Goal: Information Seeking & Learning: Learn about a topic

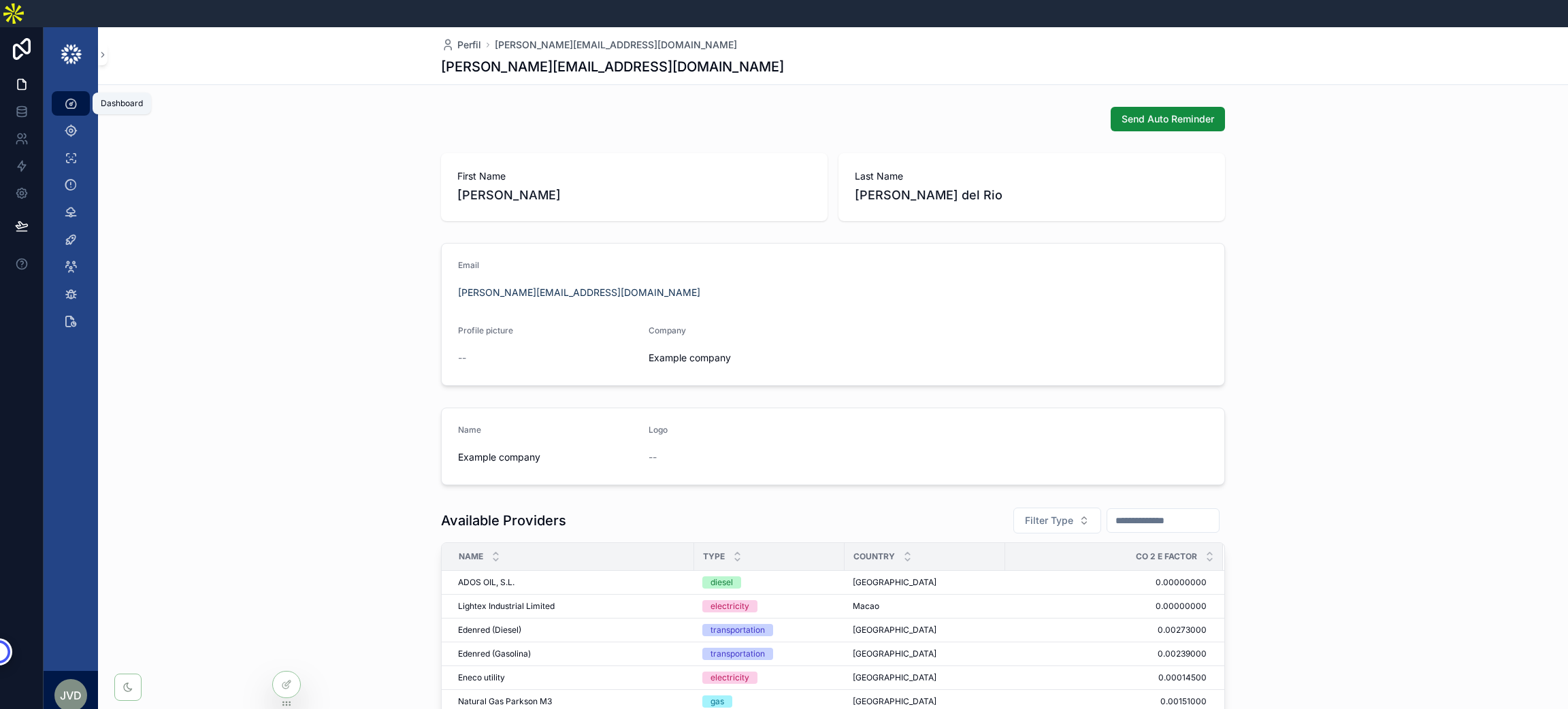
click at [72, 96] on icon "scrollable content" at bounding box center [71, 103] width 14 height 14
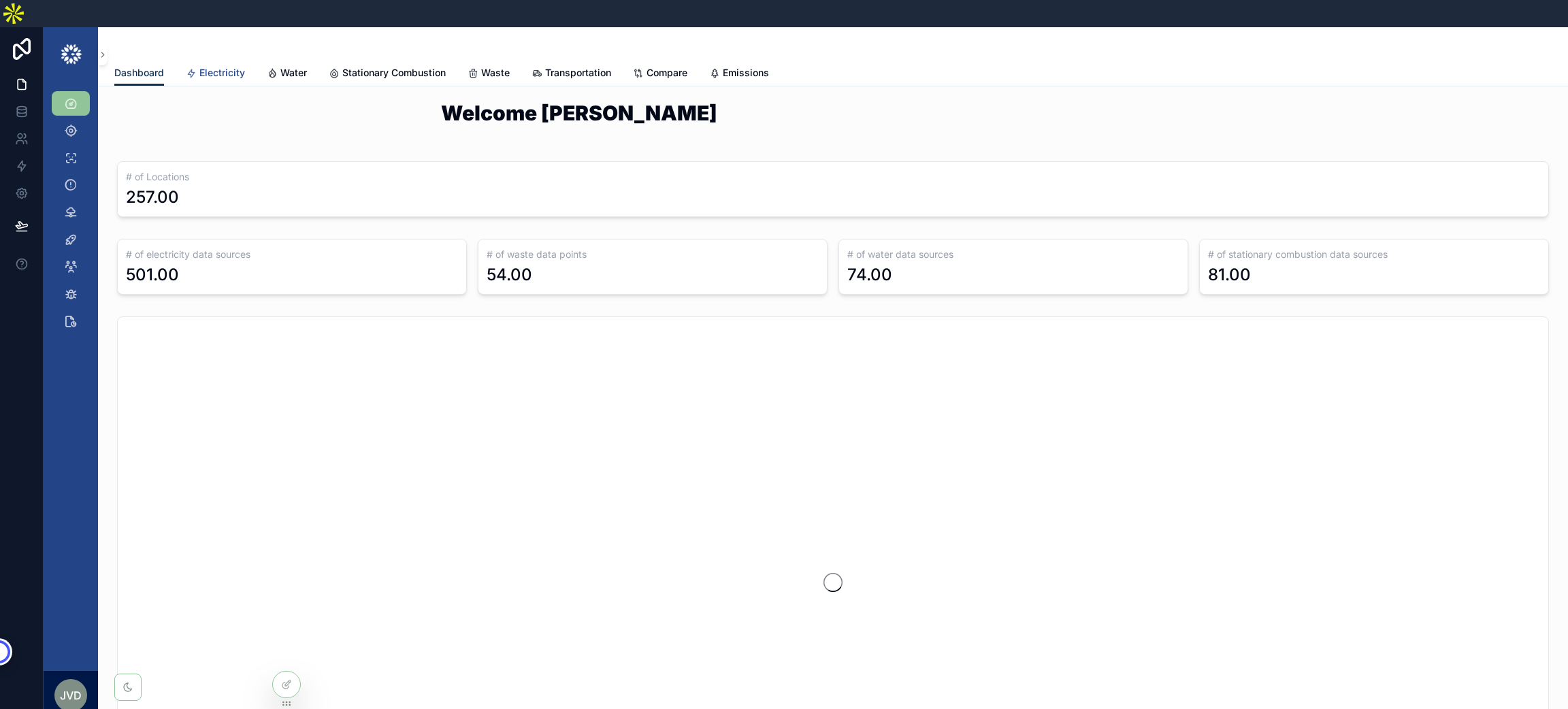
click at [216, 66] on span "Electricity" at bounding box center [222, 73] width 46 height 14
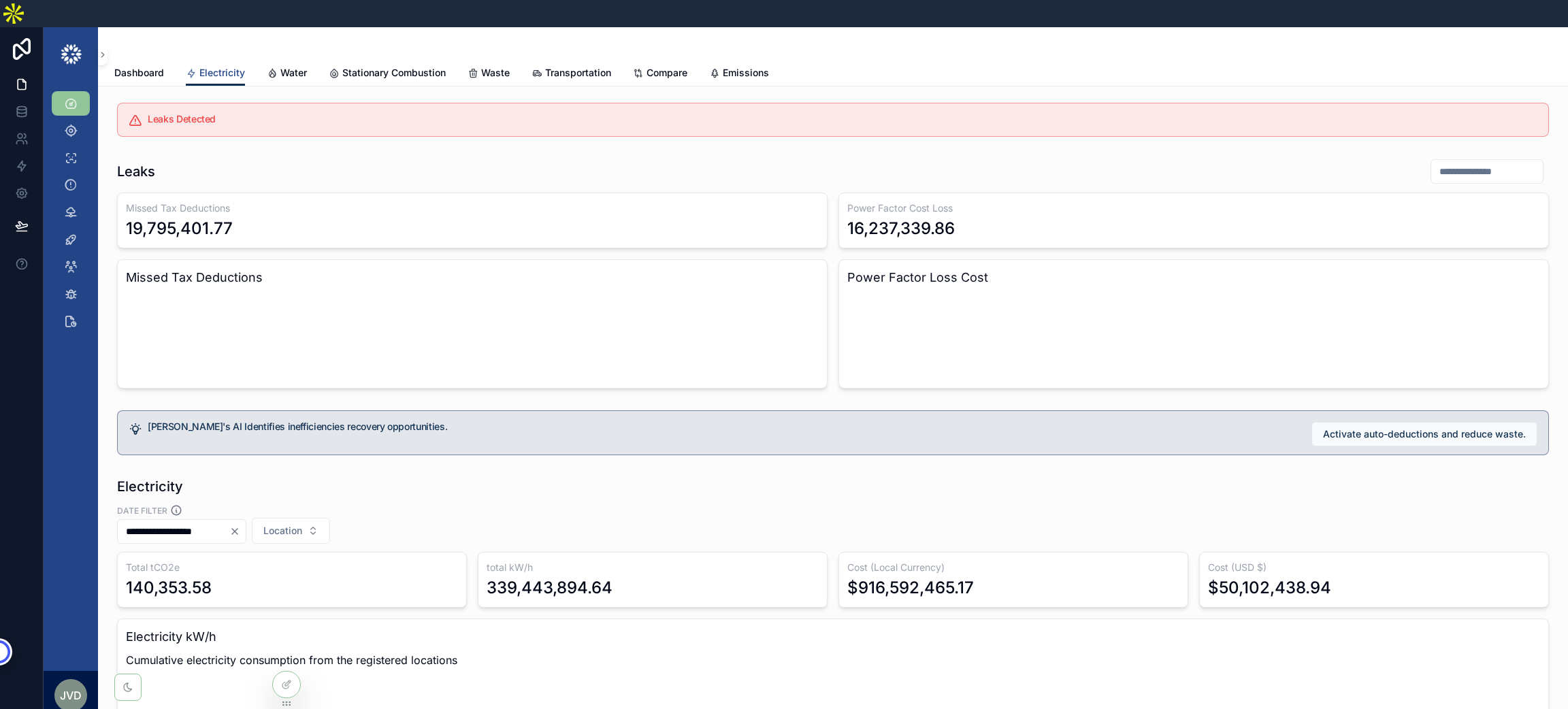
scroll to position [102, 0]
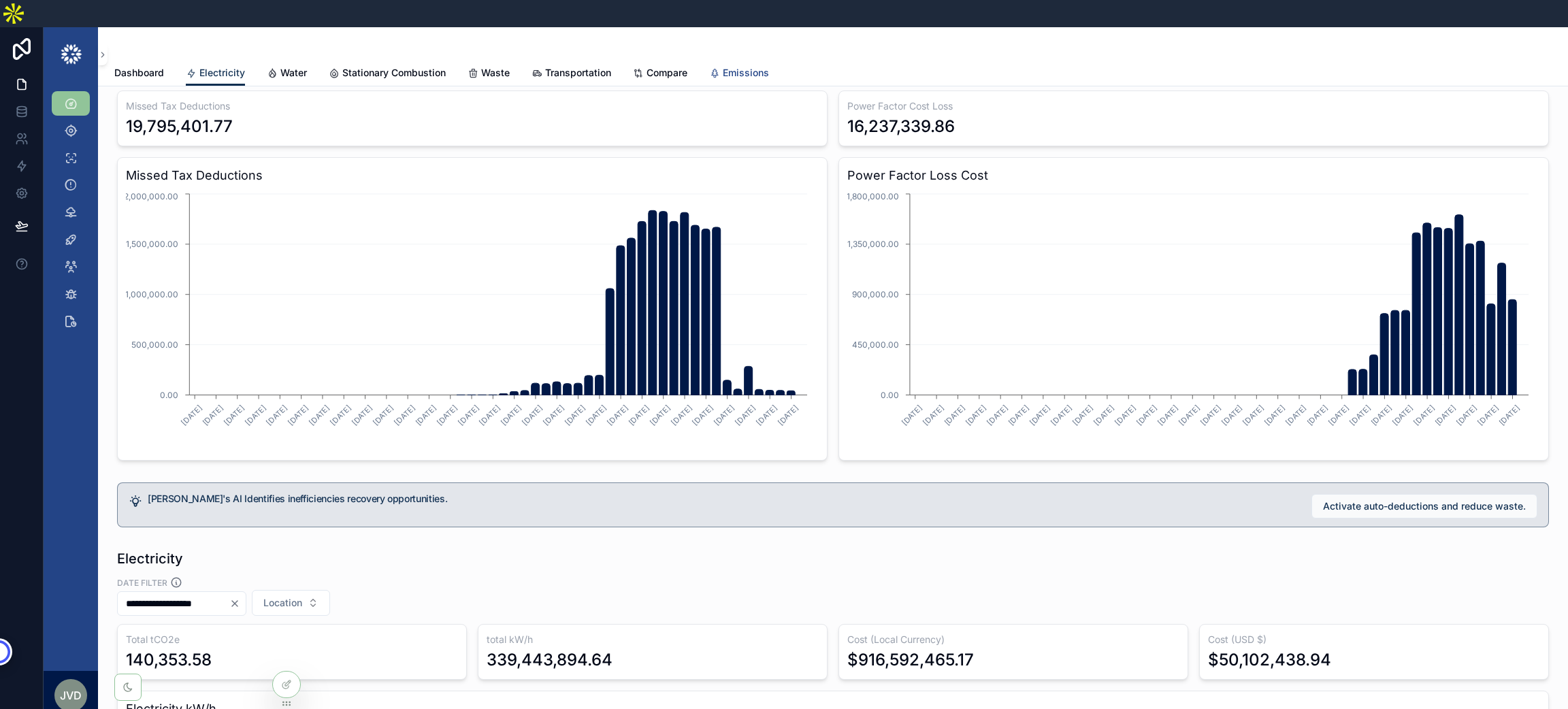
click at [744, 66] on span "Emissions" at bounding box center [746, 73] width 47 height 14
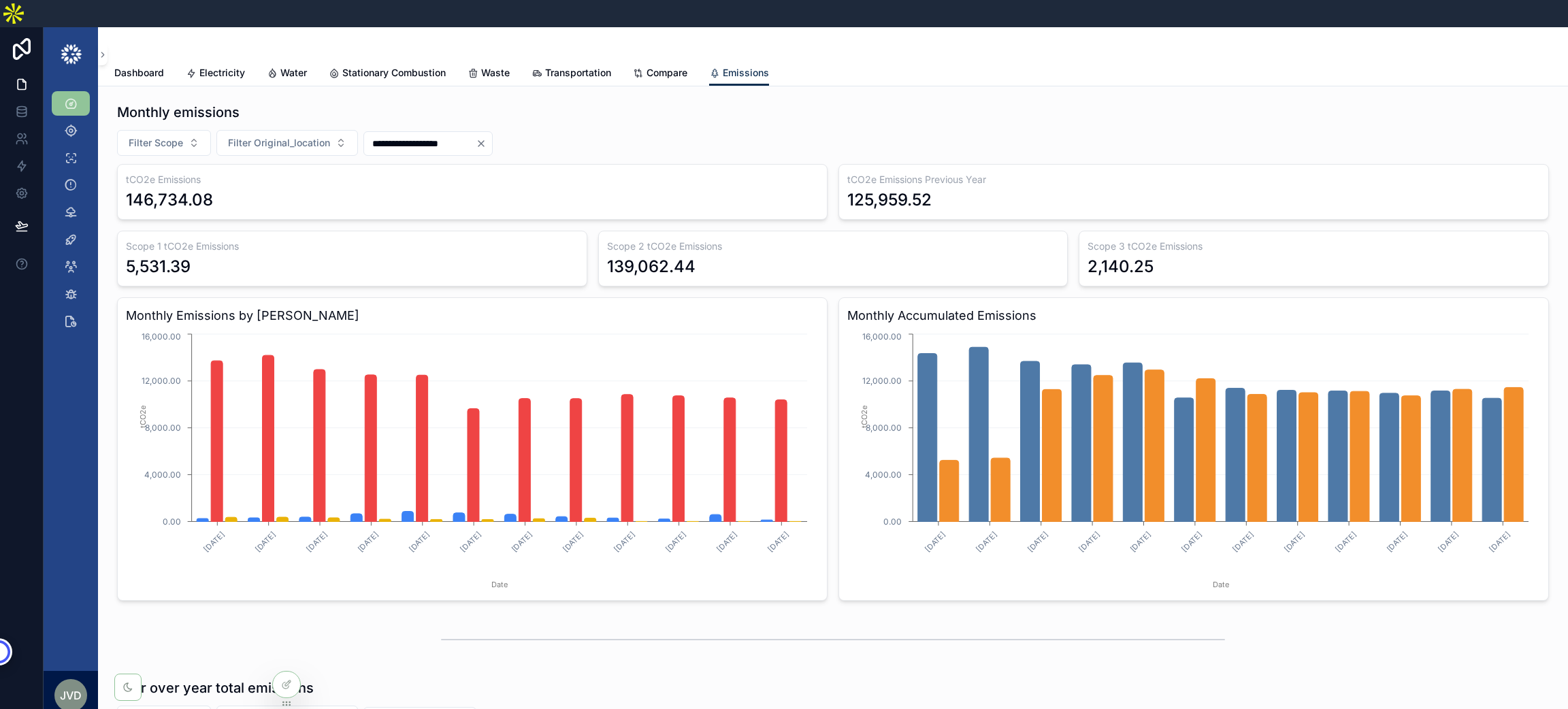
click at [484, 140] on icon "Clear" at bounding box center [481, 143] width 5 height 5
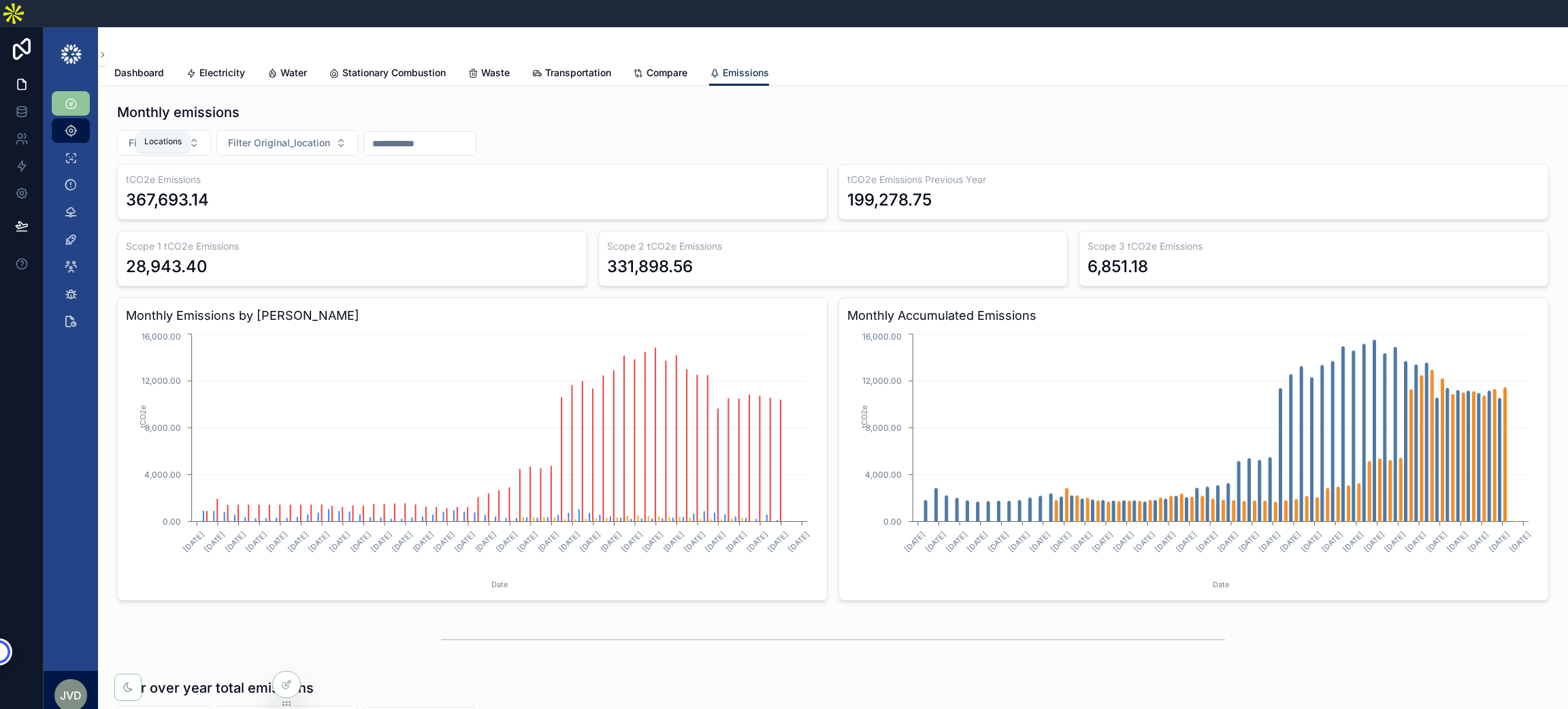
click at [72, 124] on icon "scrollable content" at bounding box center [71, 131] width 14 height 14
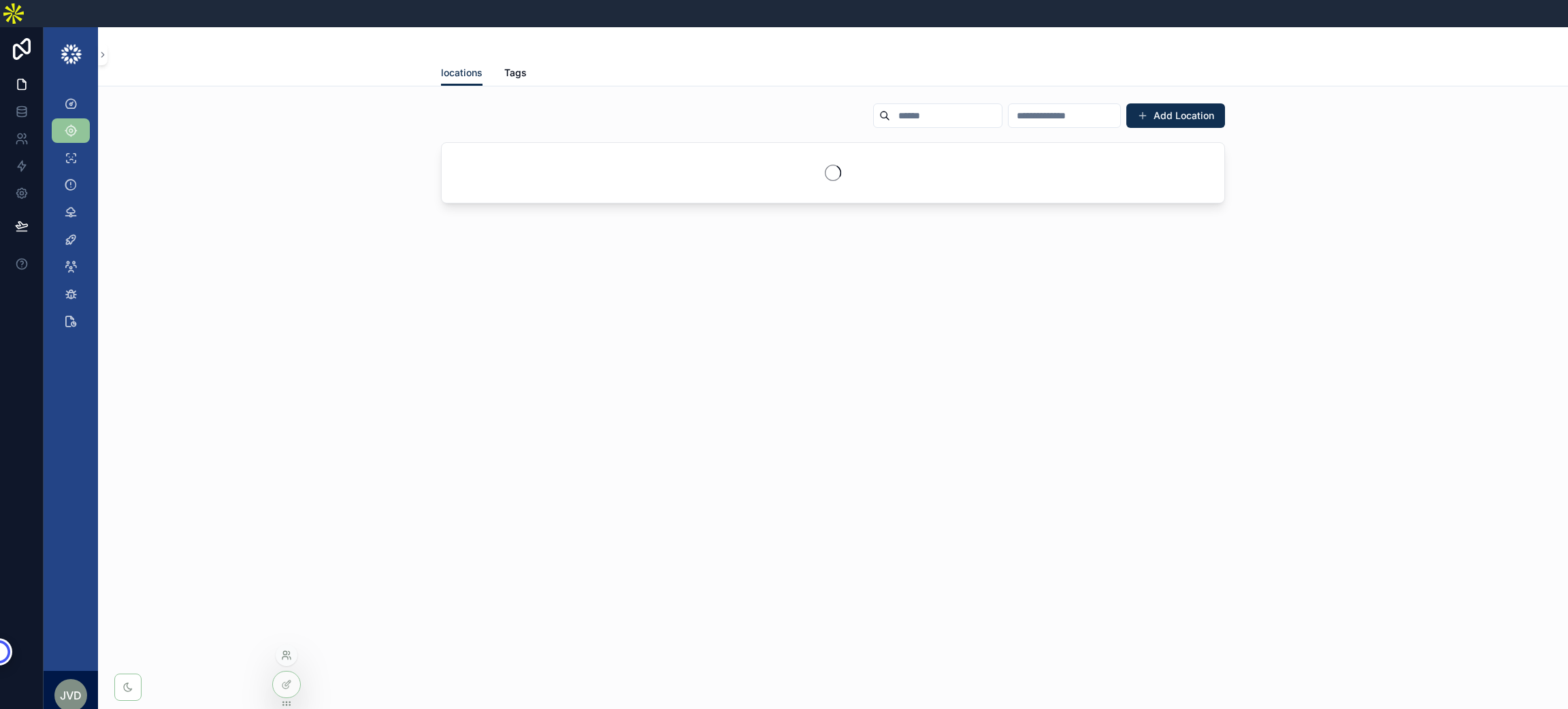
click at [288, 659] on icon at bounding box center [285, 657] width 5 height 3
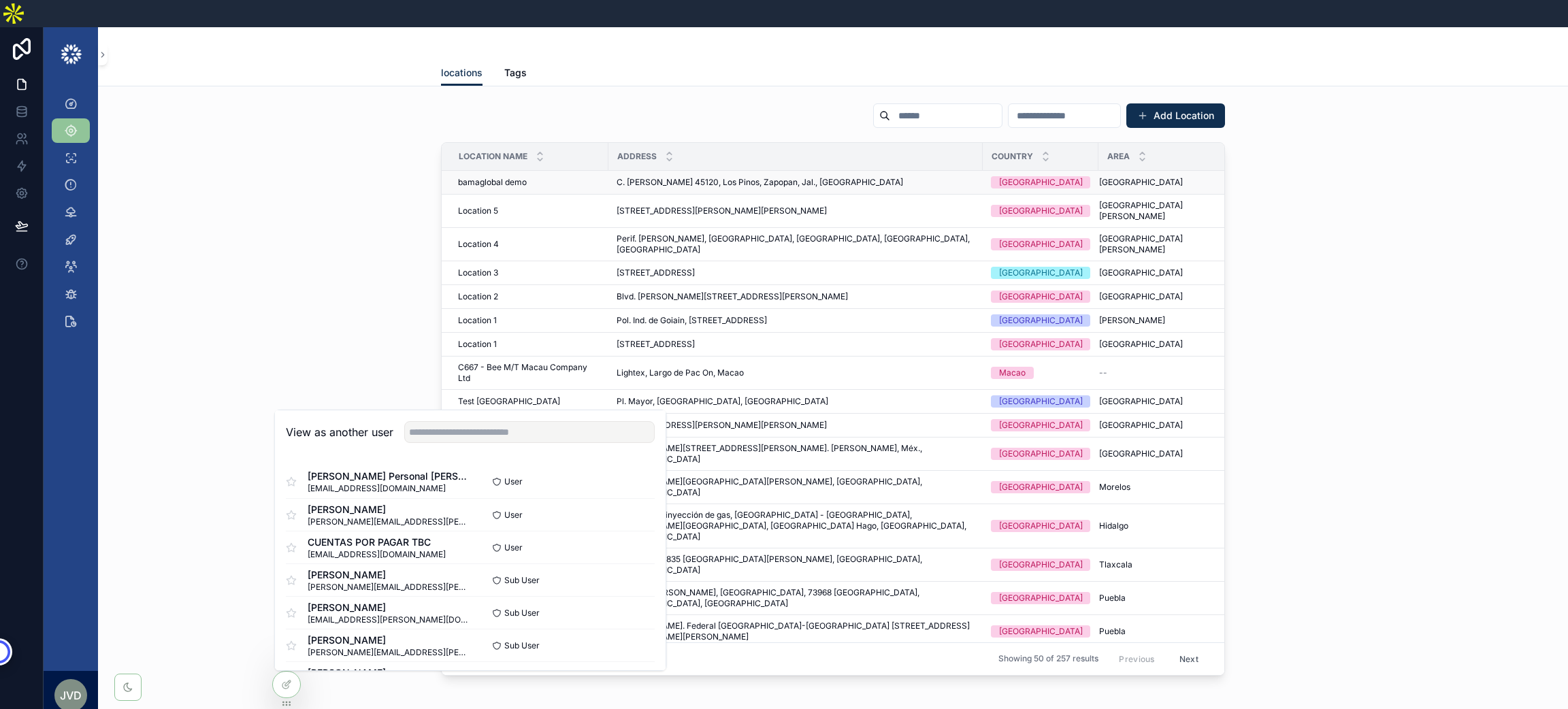
click at [476, 177] on span "bamaglobal demo" at bounding box center [492, 182] width 69 height 11
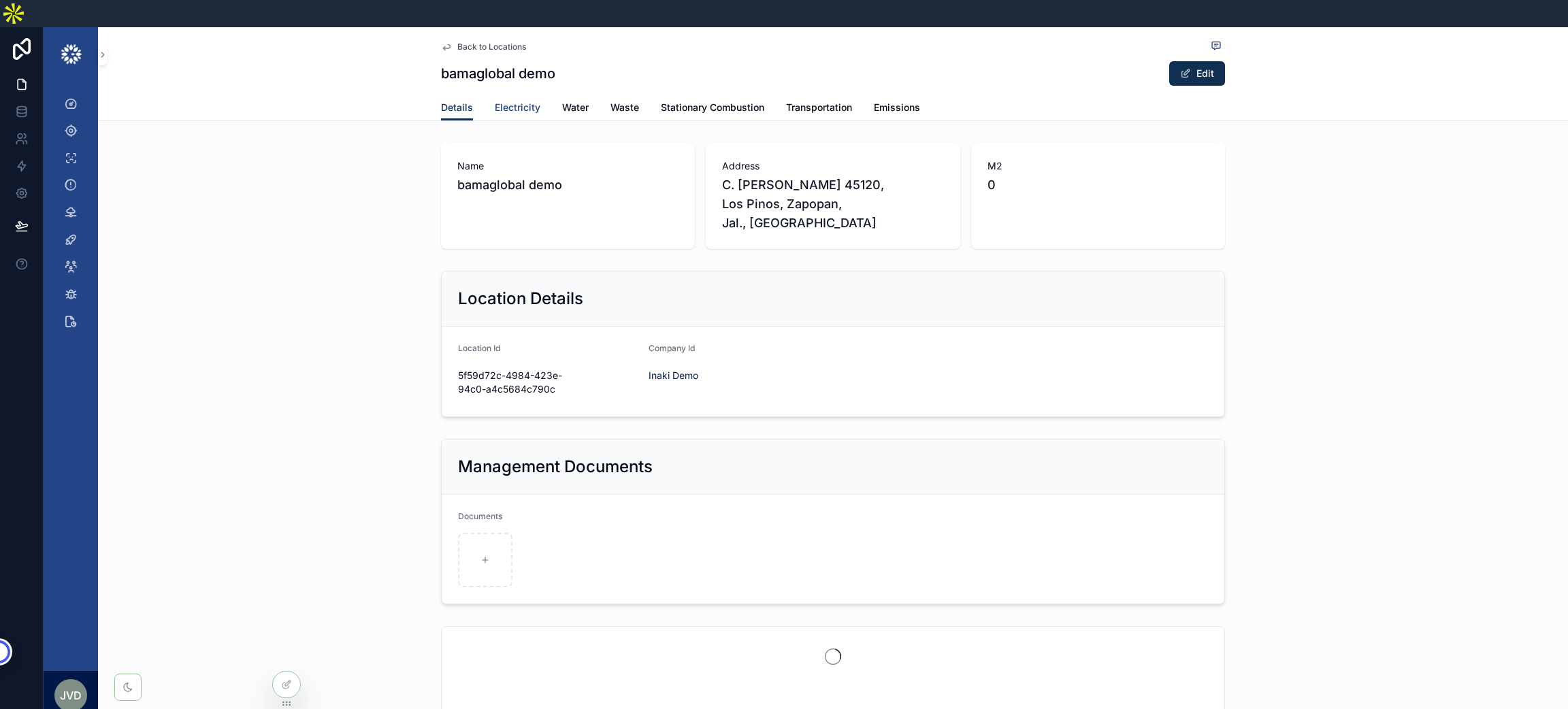
click at [528, 101] on span "Electricity" at bounding box center [517, 108] width 46 height 14
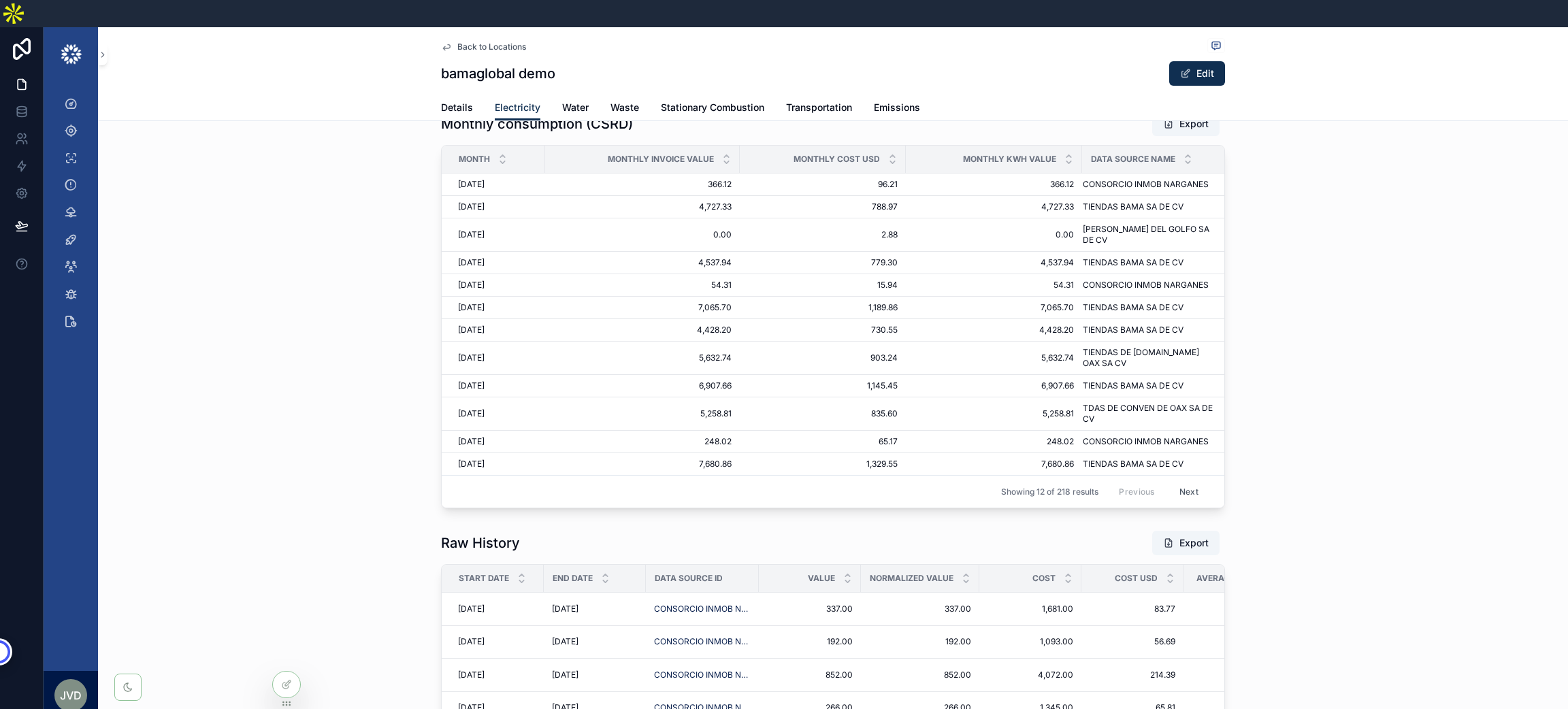
scroll to position [0, 11]
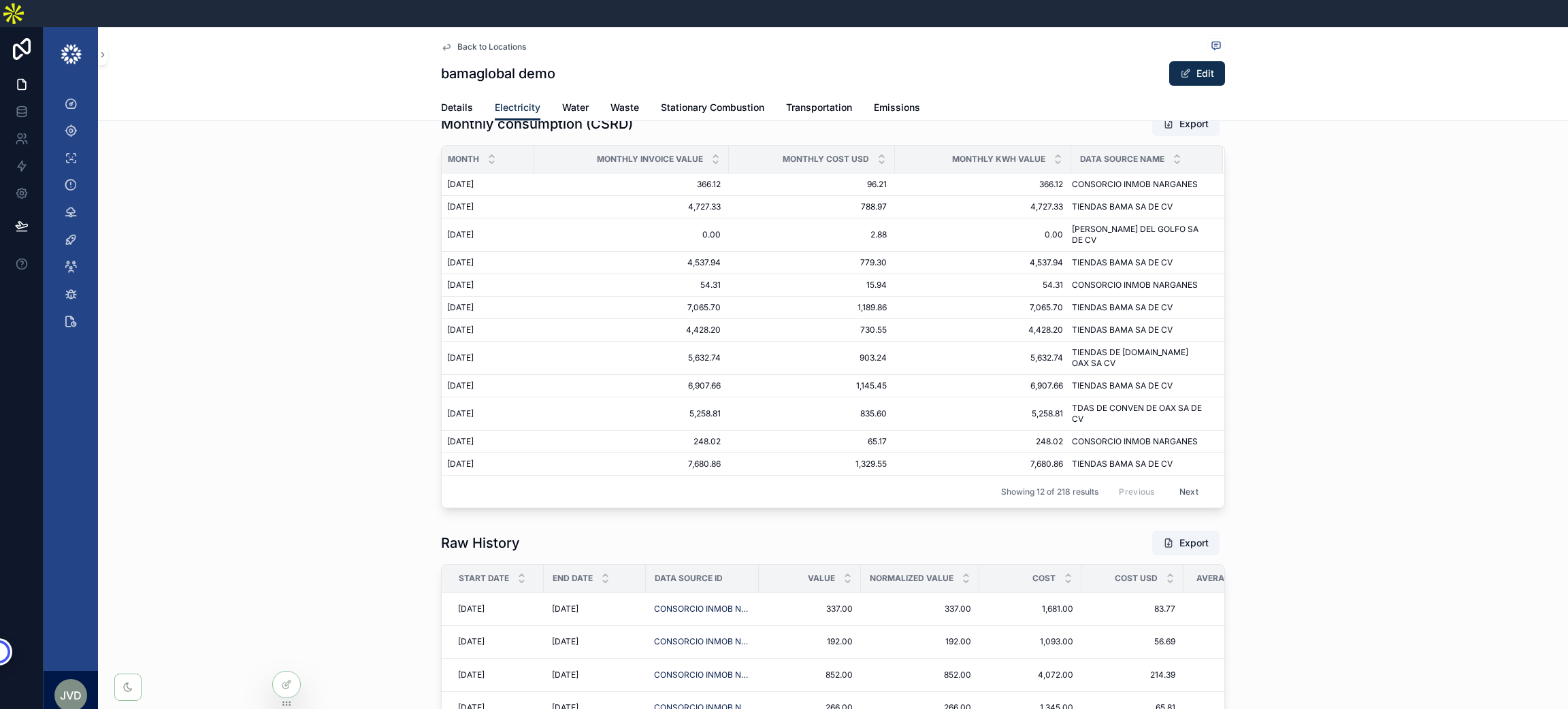
click at [1186, 481] on button "Next" at bounding box center [1189, 491] width 38 height 21
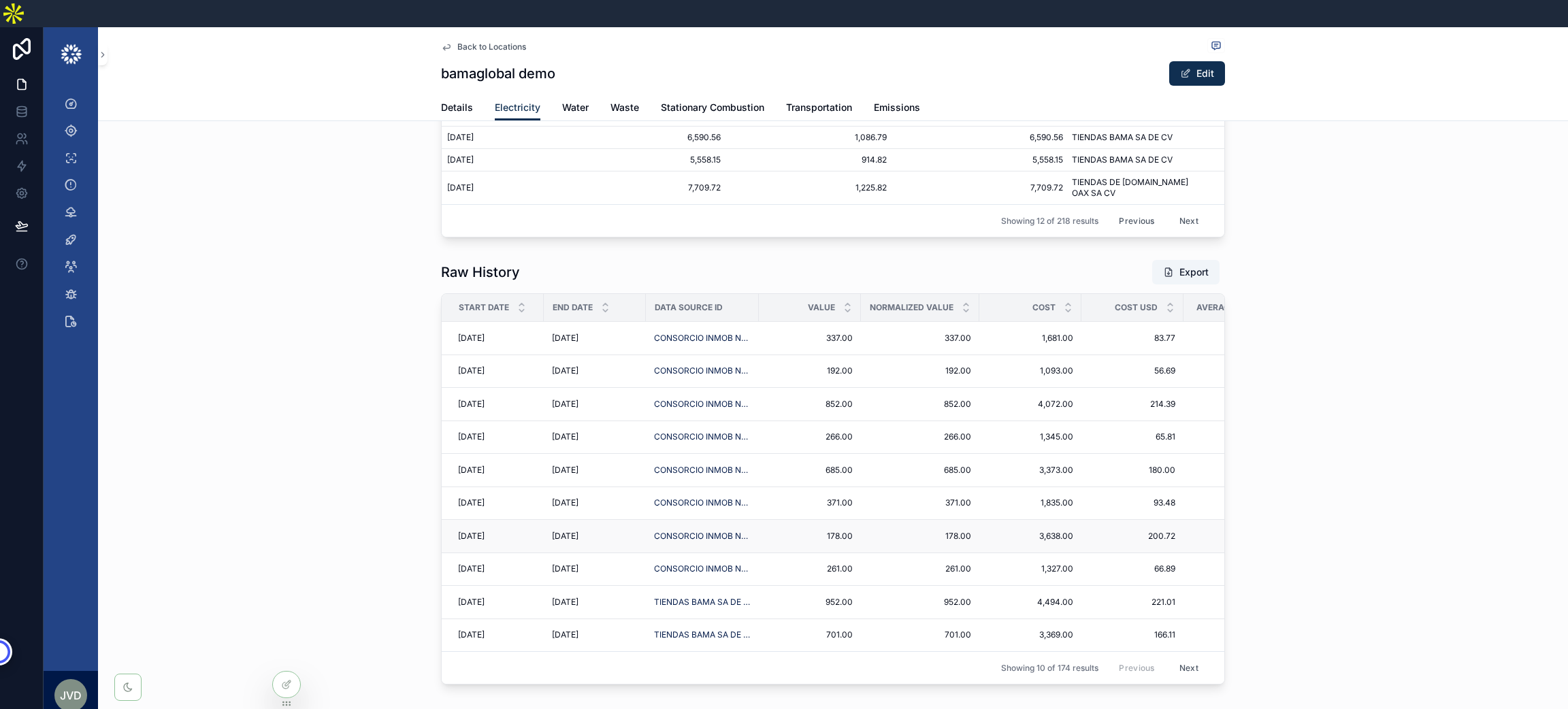
scroll to position [2550, 0]
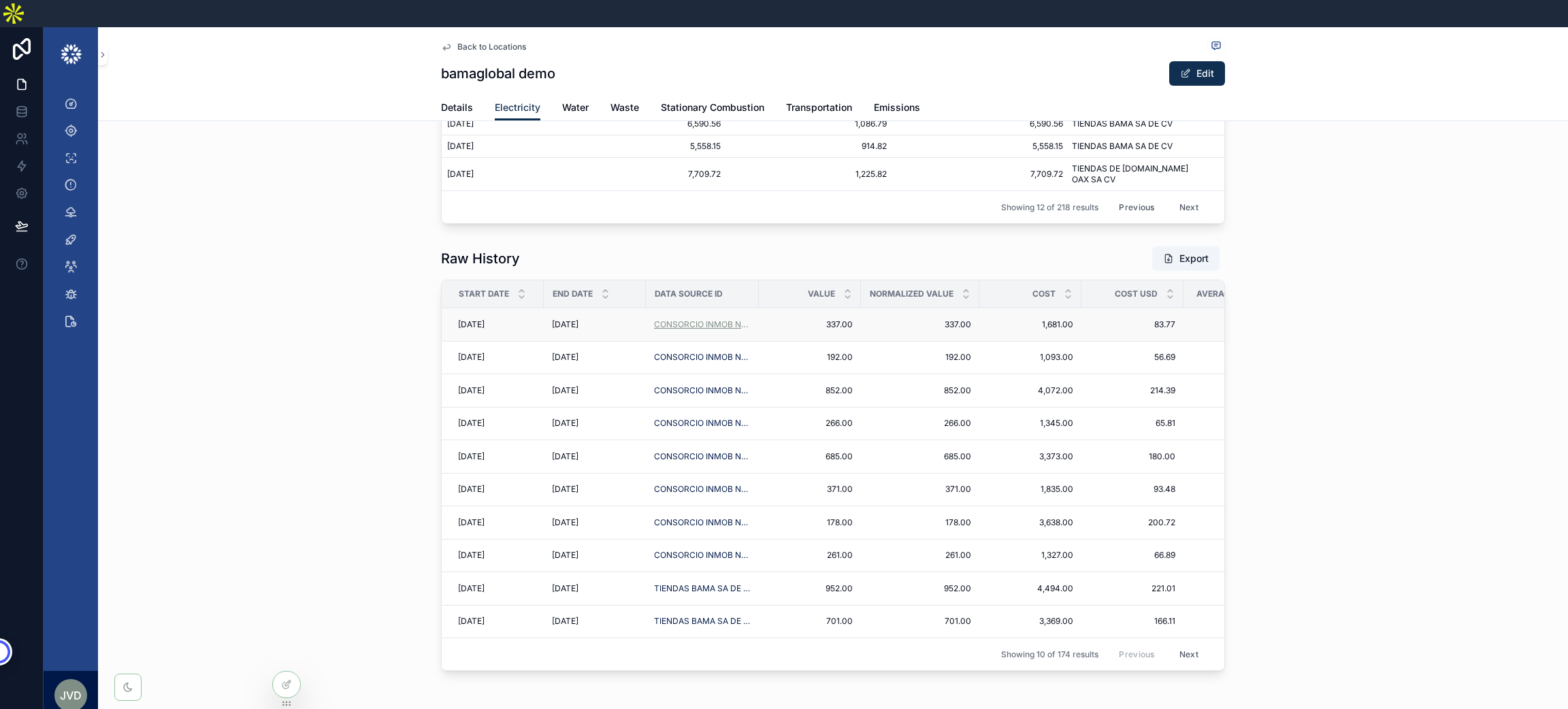
click at [659, 319] on span "CONSORCIO INMOB NARGANES" at bounding box center [703, 324] width 97 height 11
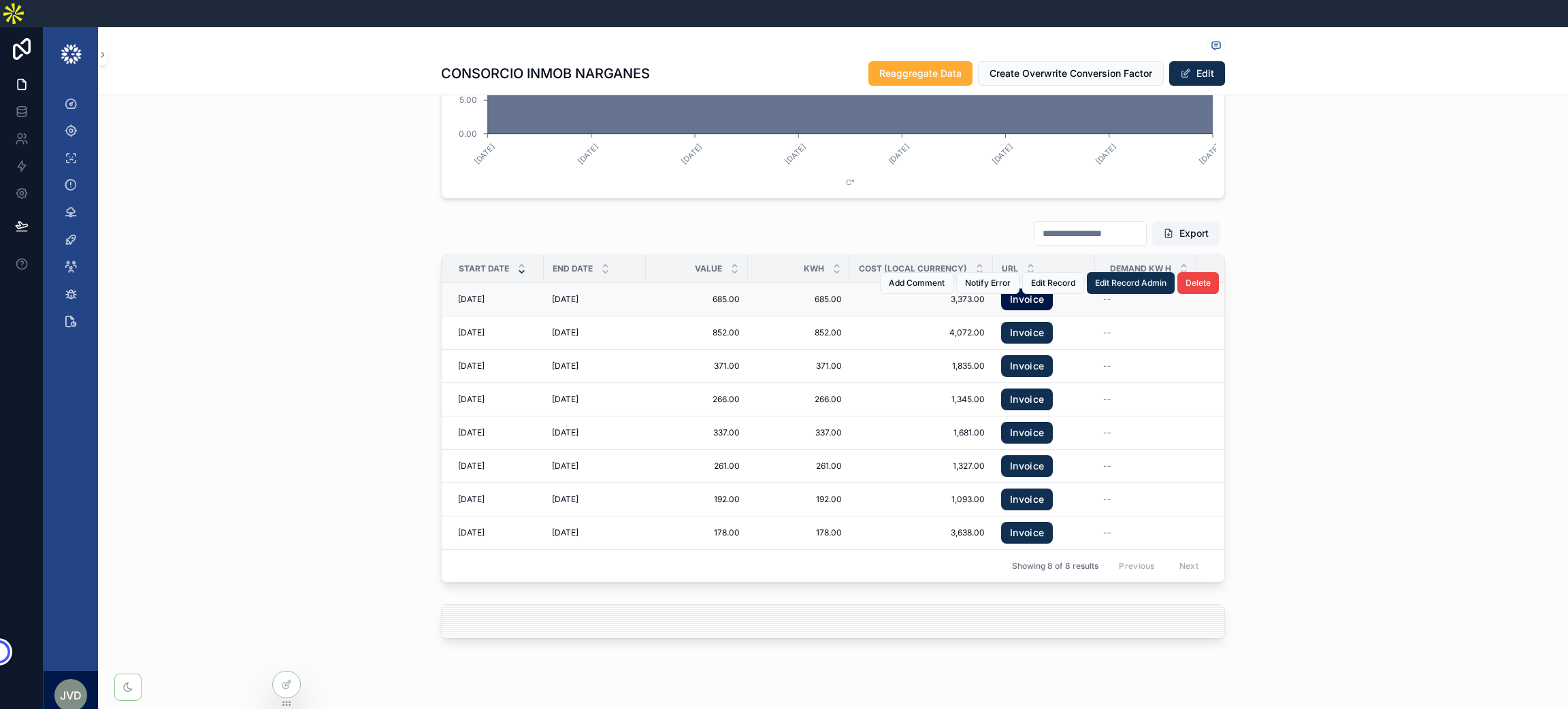
click at [1023, 289] on link "Invoice" at bounding box center [1027, 299] width 52 height 22
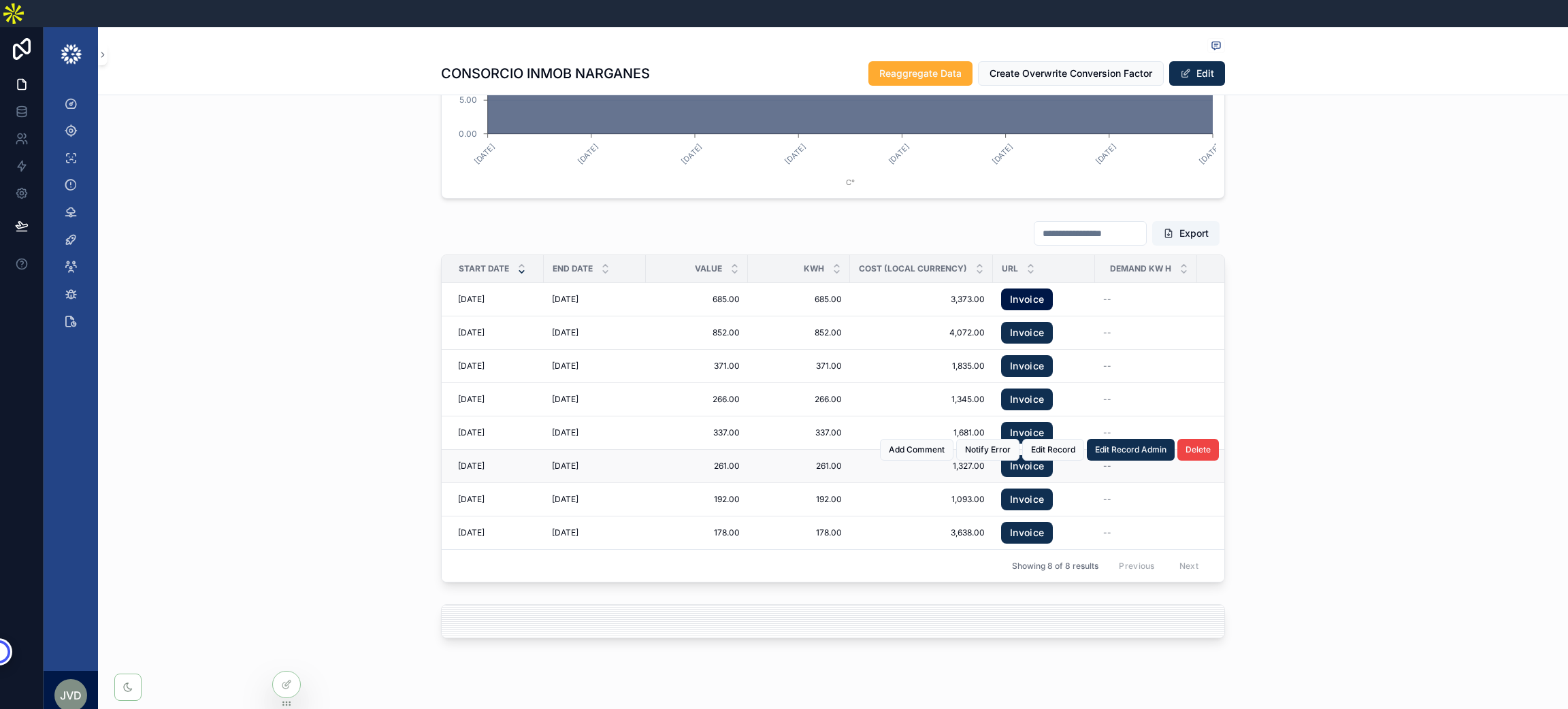
scroll to position [1957, 0]
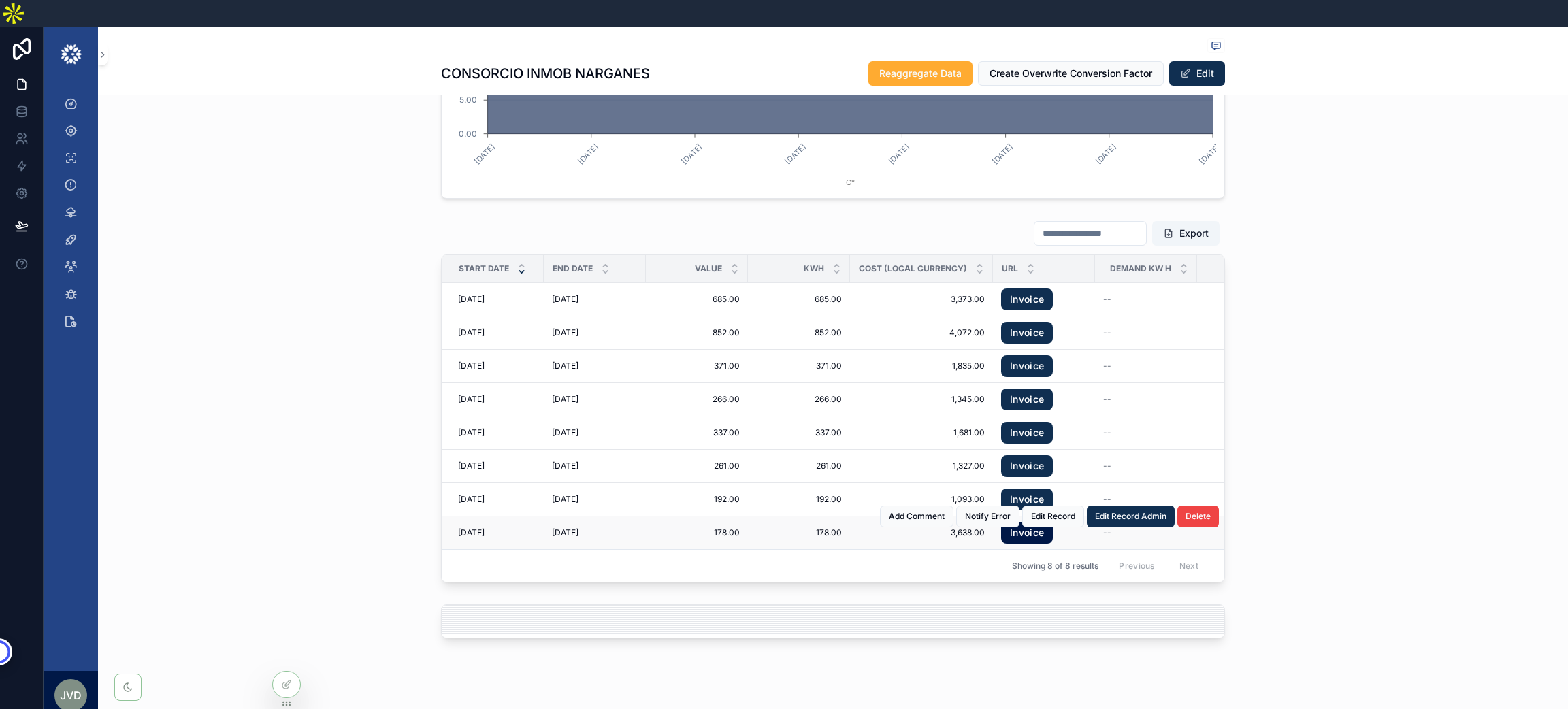
click at [1020, 522] on link "Invoice" at bounding box center [1027, 532] width 52 height 22
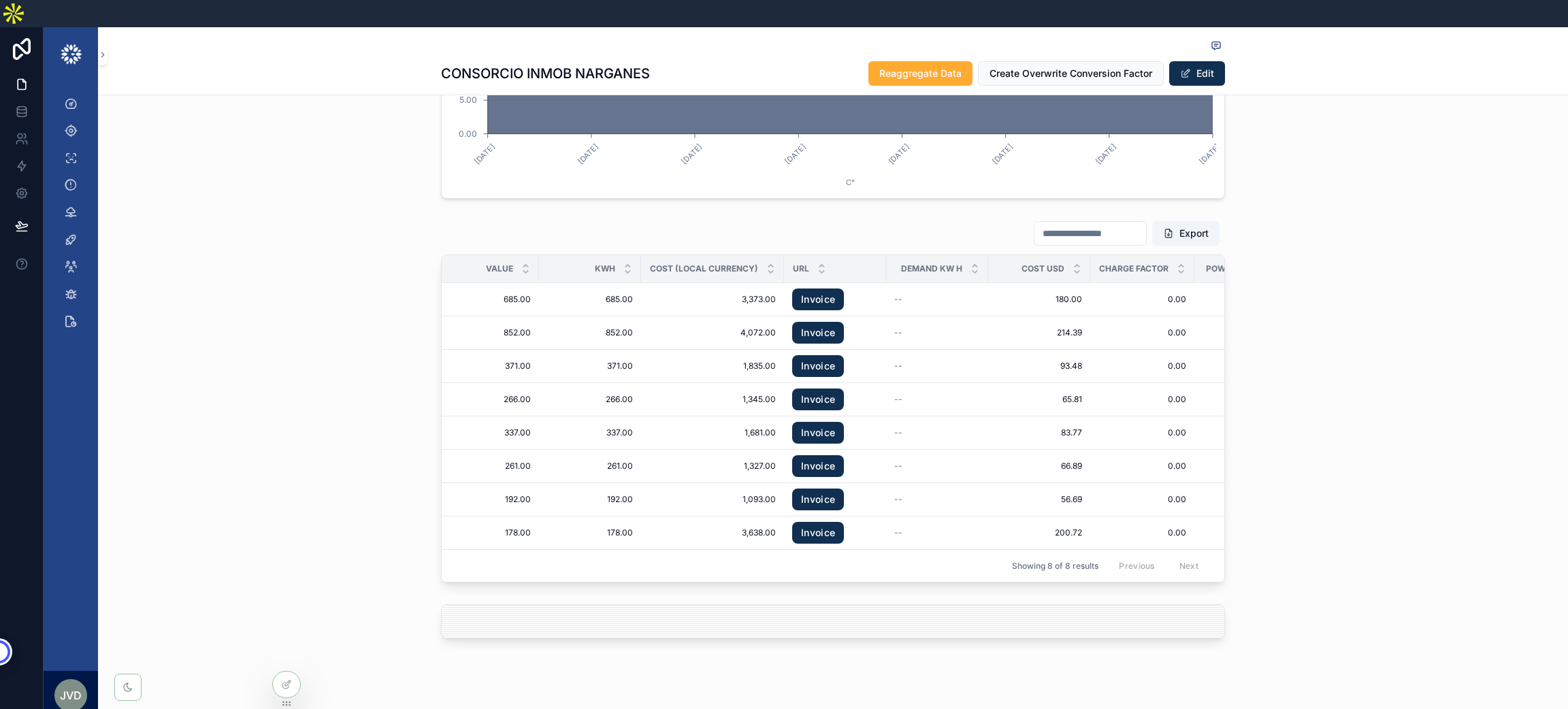
scroll to position [0, 0]
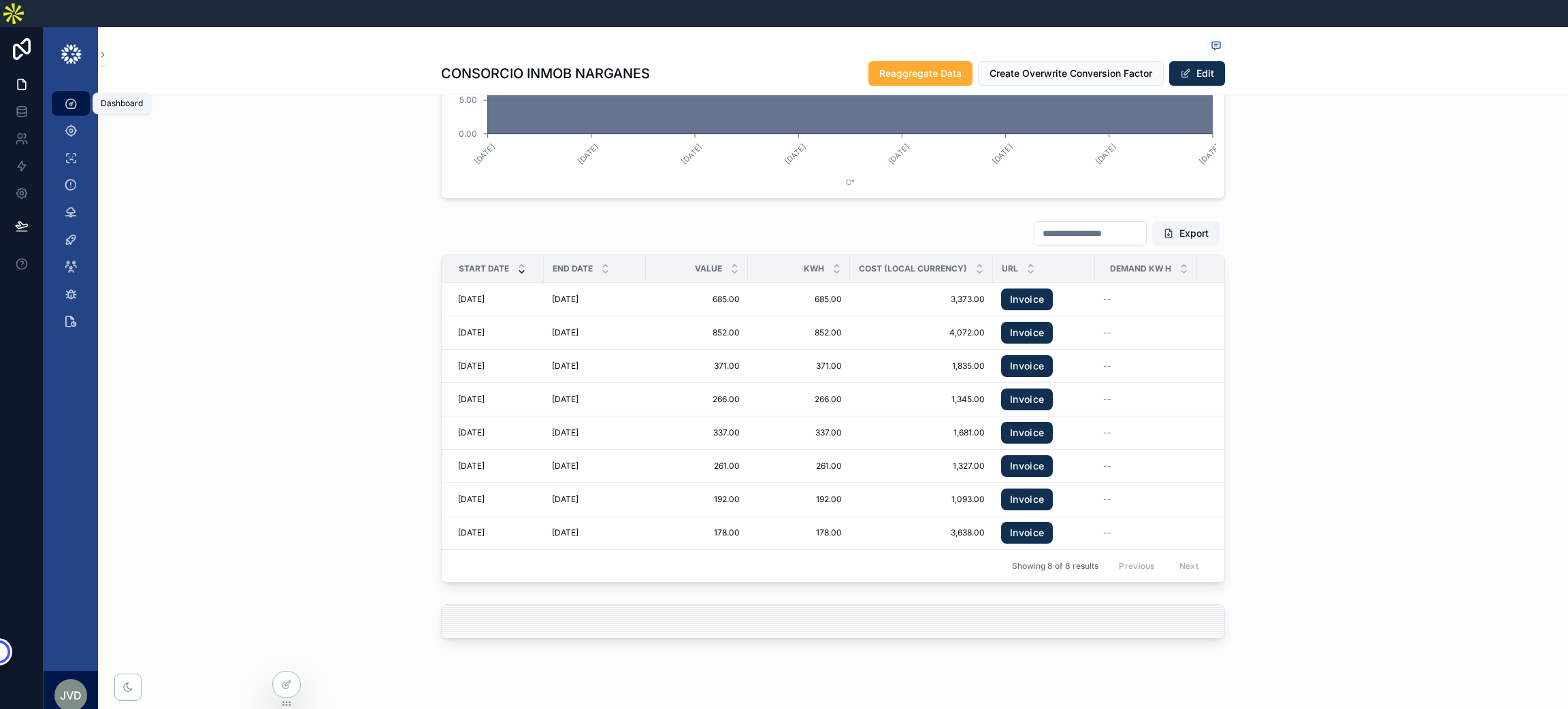
click at [69, 96] on icon "scrollable content" at bounding box center [71, 103] width 14 height 14
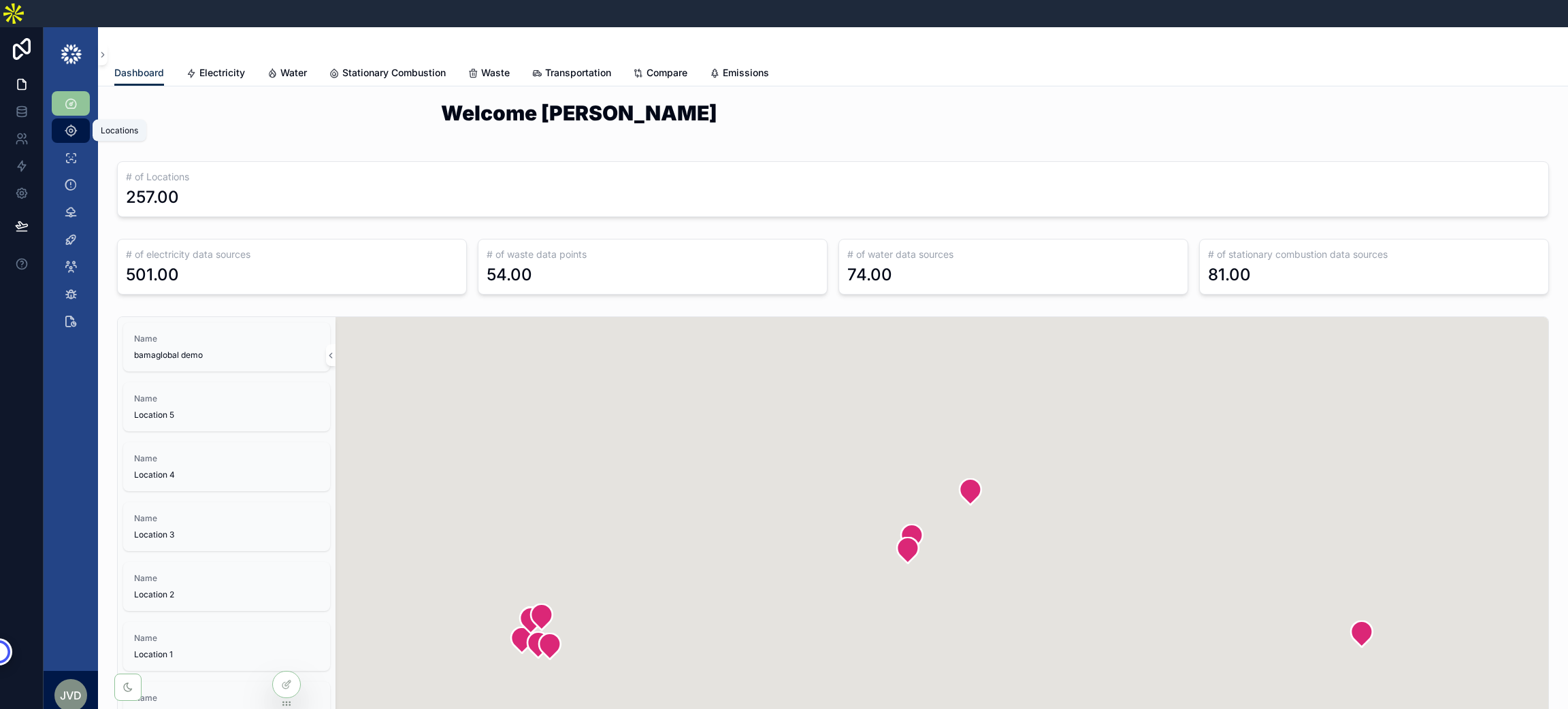
click at [64, 124] on icon "scrollable content" at bounding box center [71, 131] width 14 height 14
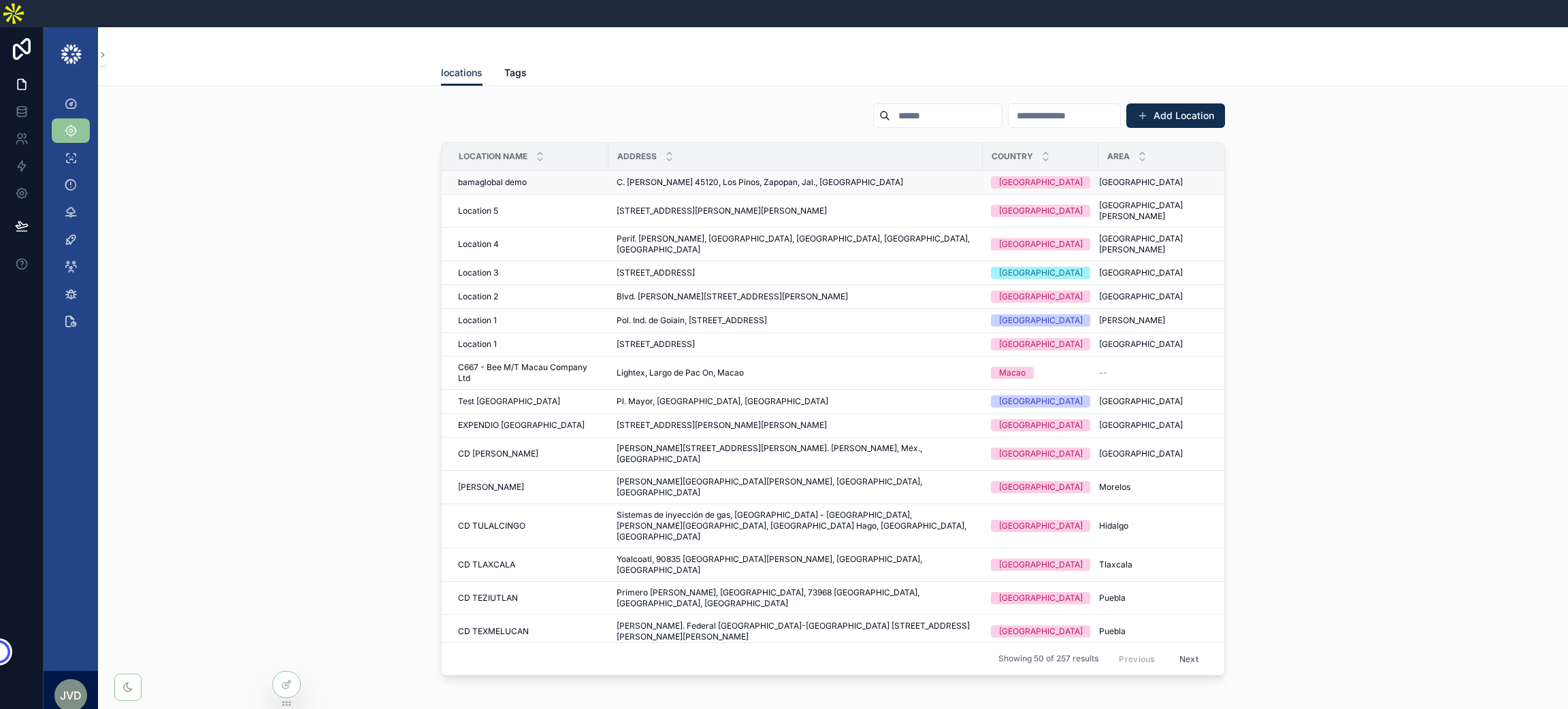
click at [484, 177] on span "bamaglobal demo" at bounding box center [492, 182] width 69 height 11
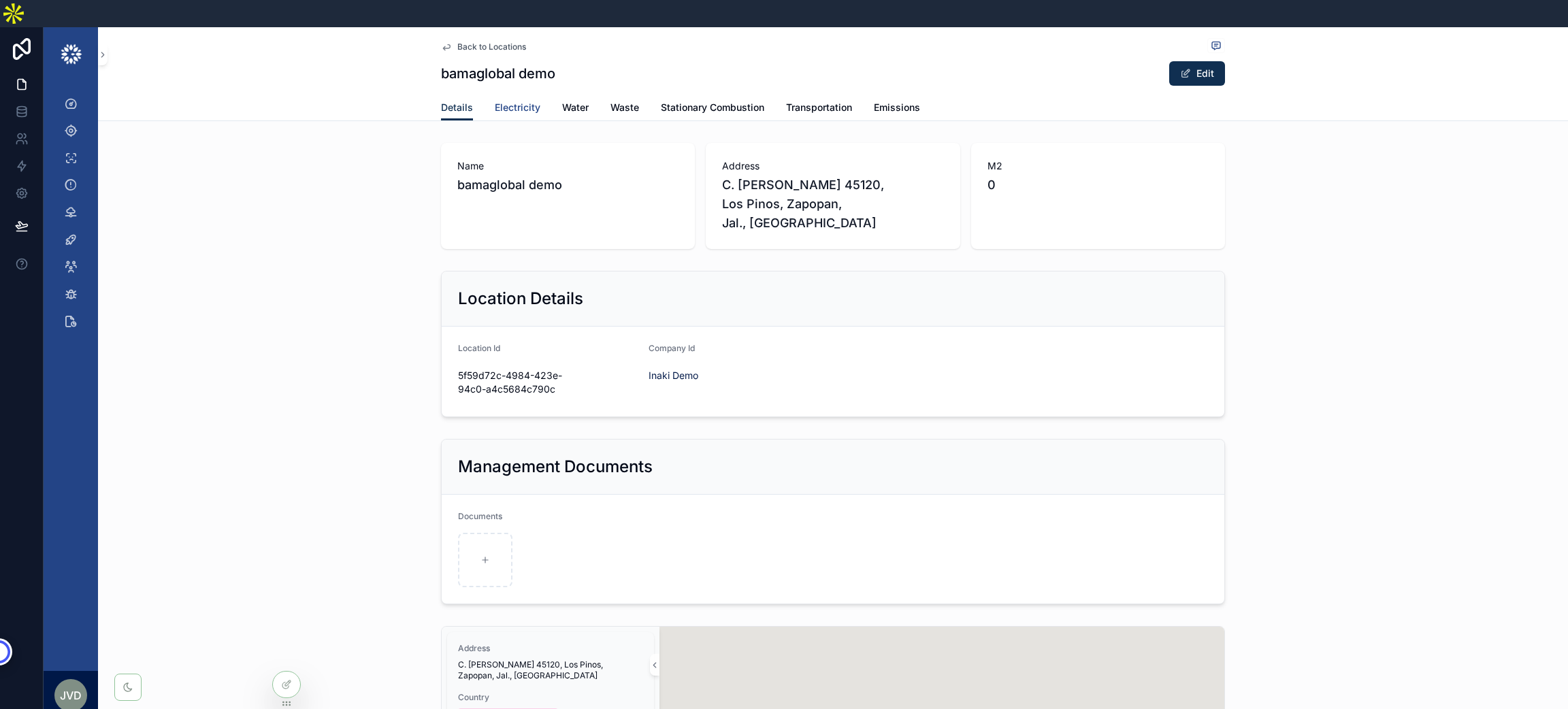
click at [506, 96] on link "Electricity" at bounding box center [517, 109] width 46 height 28
click at [505, 101] on span "Electricity" at bounding box center [517, 108] width 46 height 14
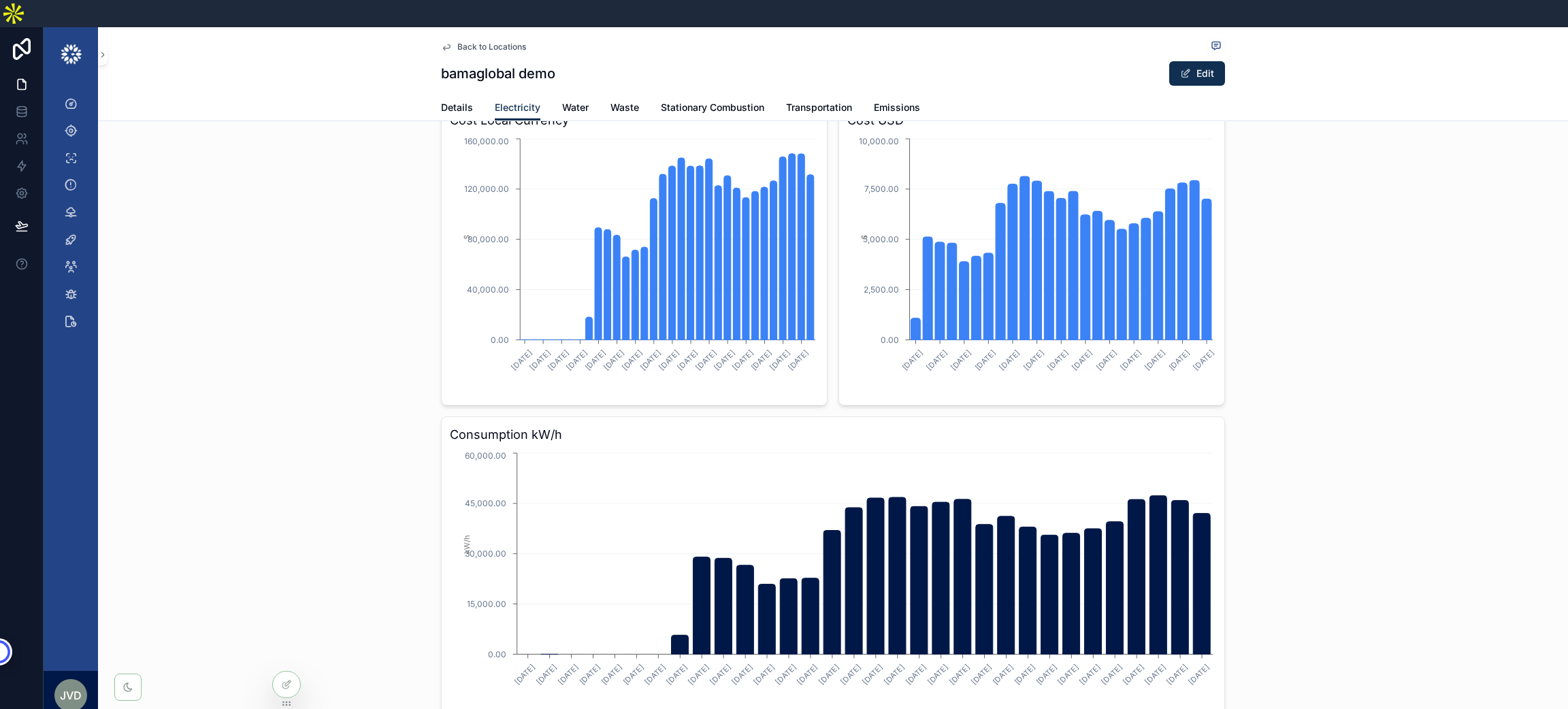
scroll to position [204, 0]
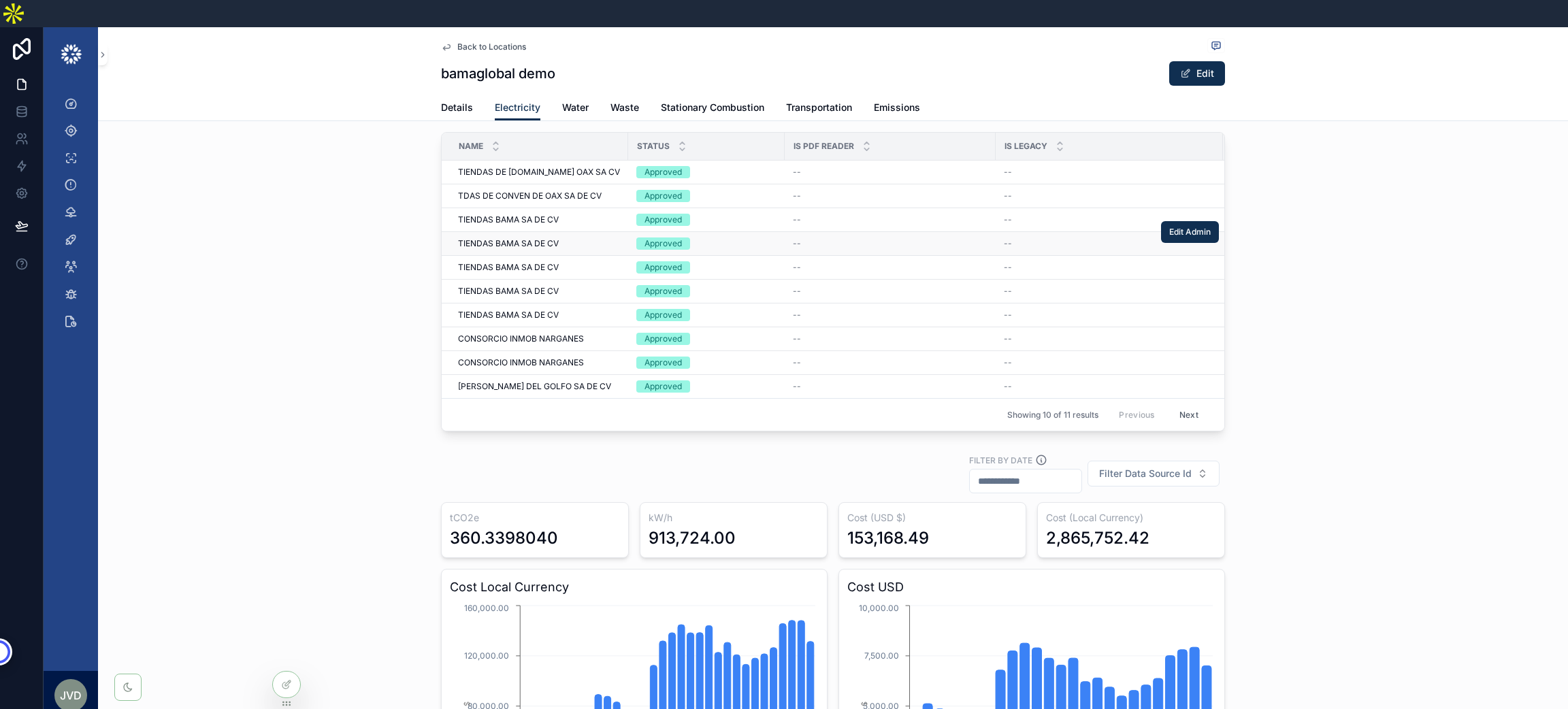
click at [507, 238] on span "TIENDAS BAMA SA DE CV" at bounding box center [508, 243] width 101 height 11
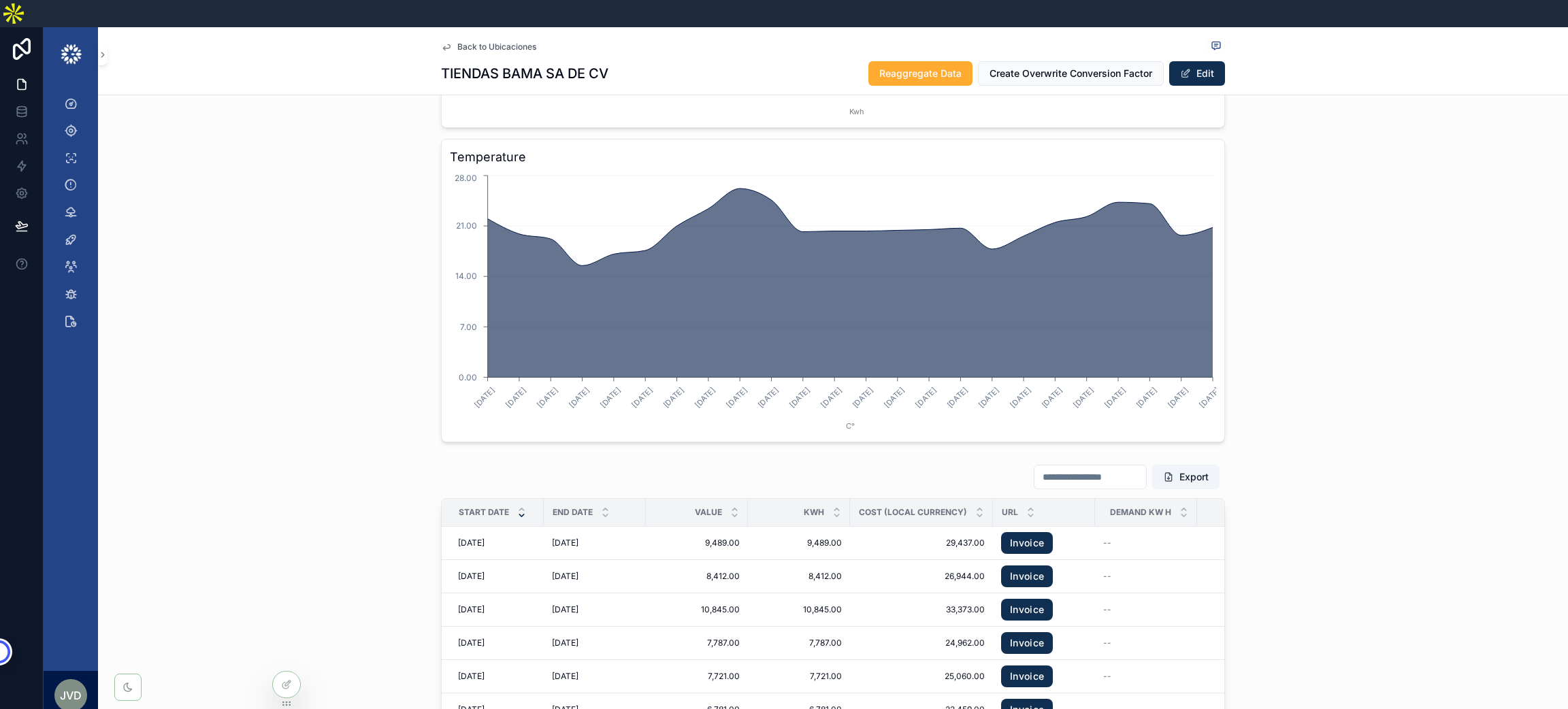
scroll to position [1897, 0]
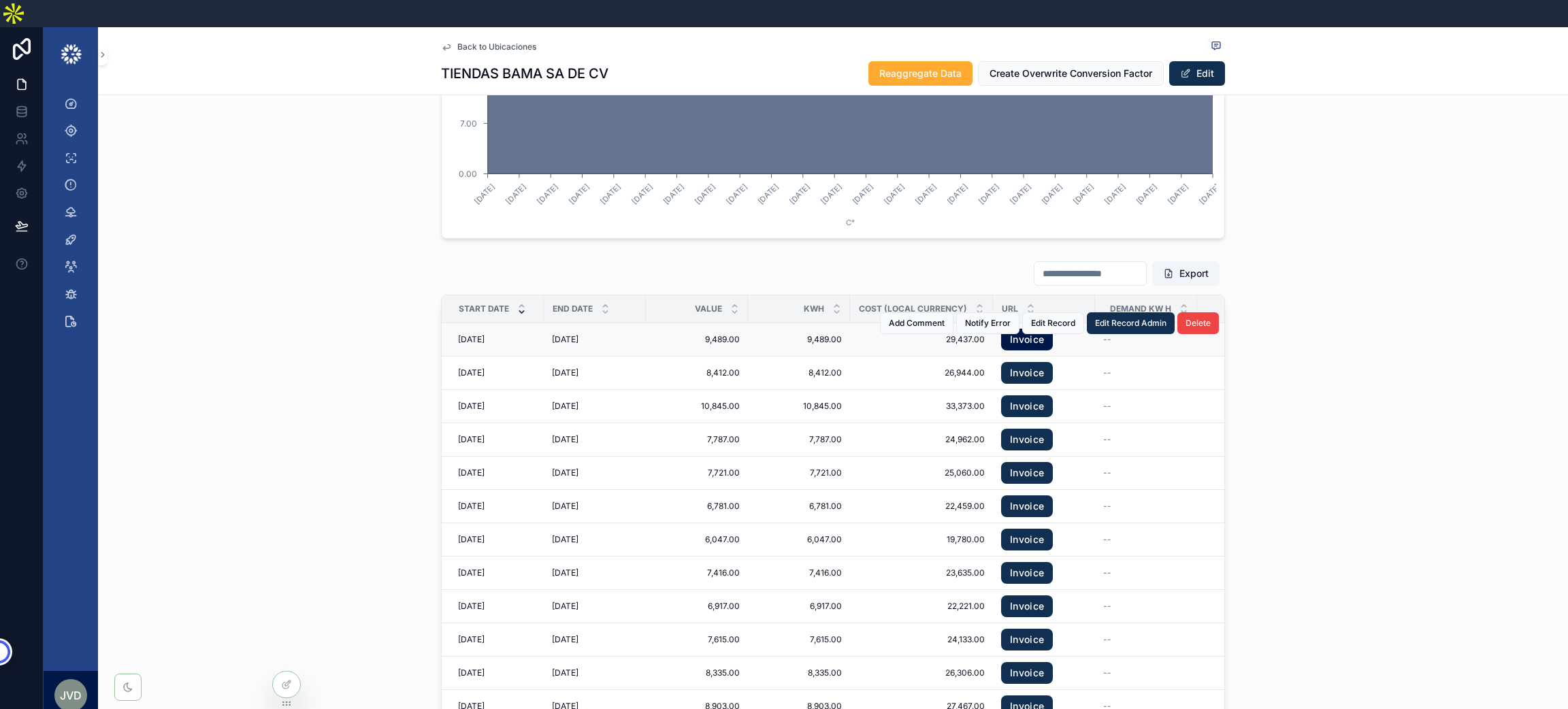
click at [1017, 328] on link "Invoice" at bounding box center [1027, 339] width 52 height 22
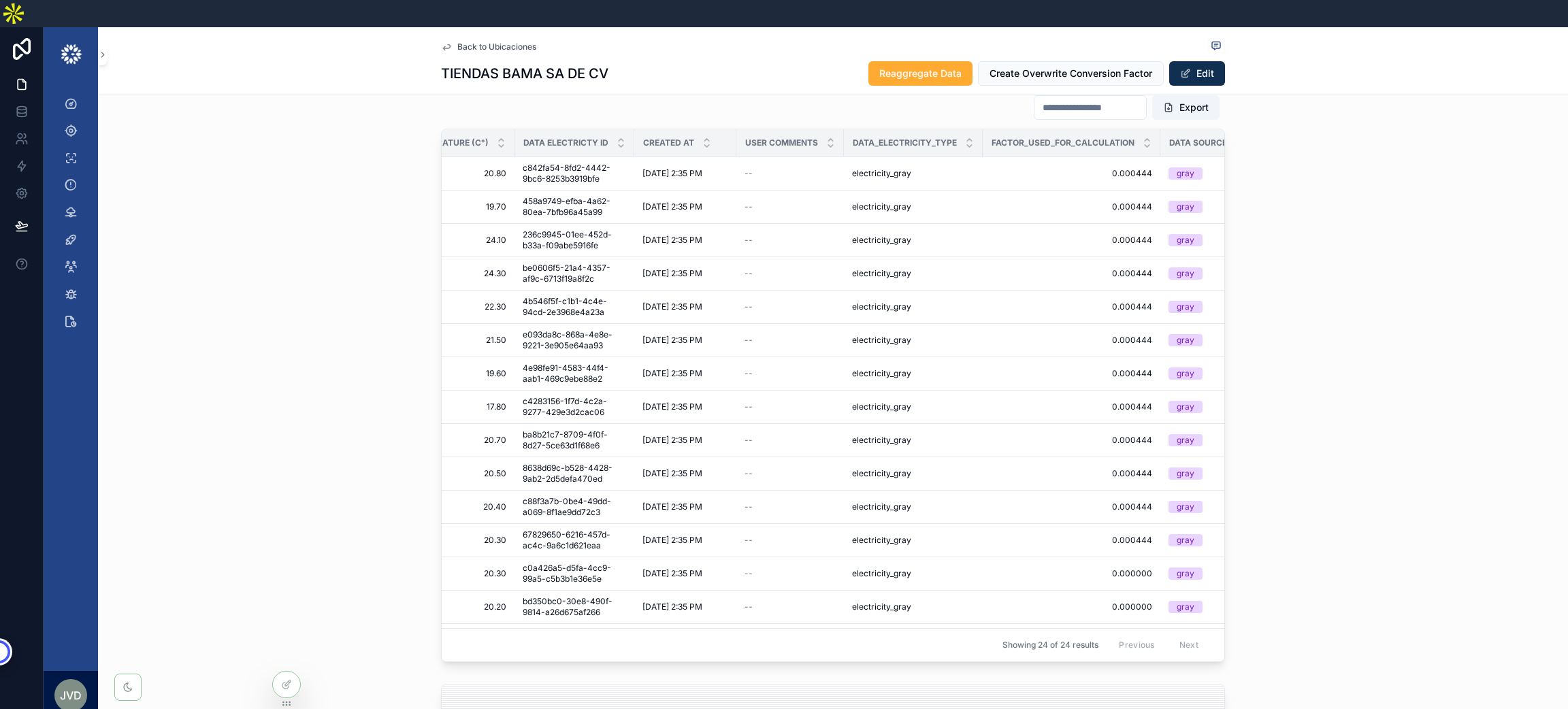
scroll to position [0, 2116]
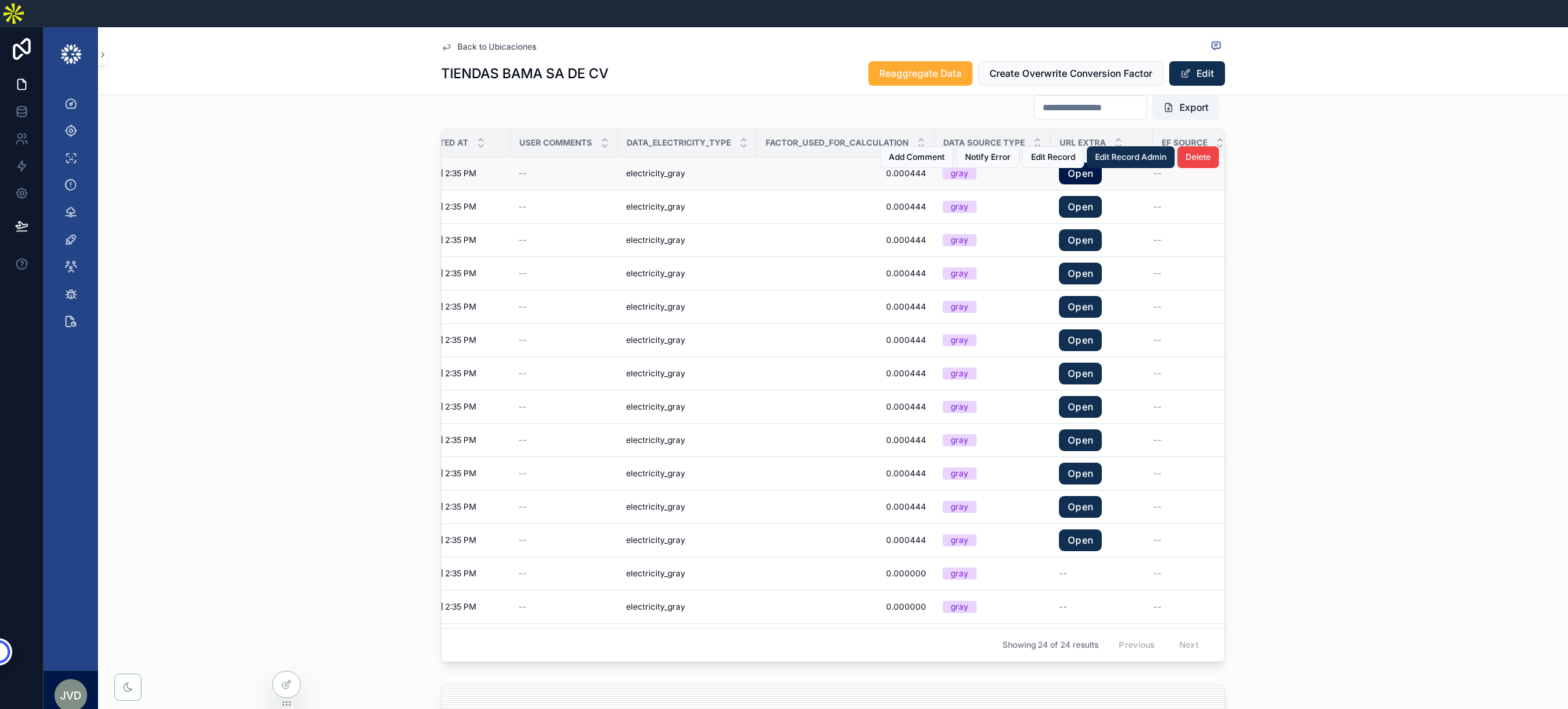
click at [1059, 163] on link "Open" at bounding box center [1080, 173] width 43 height 22
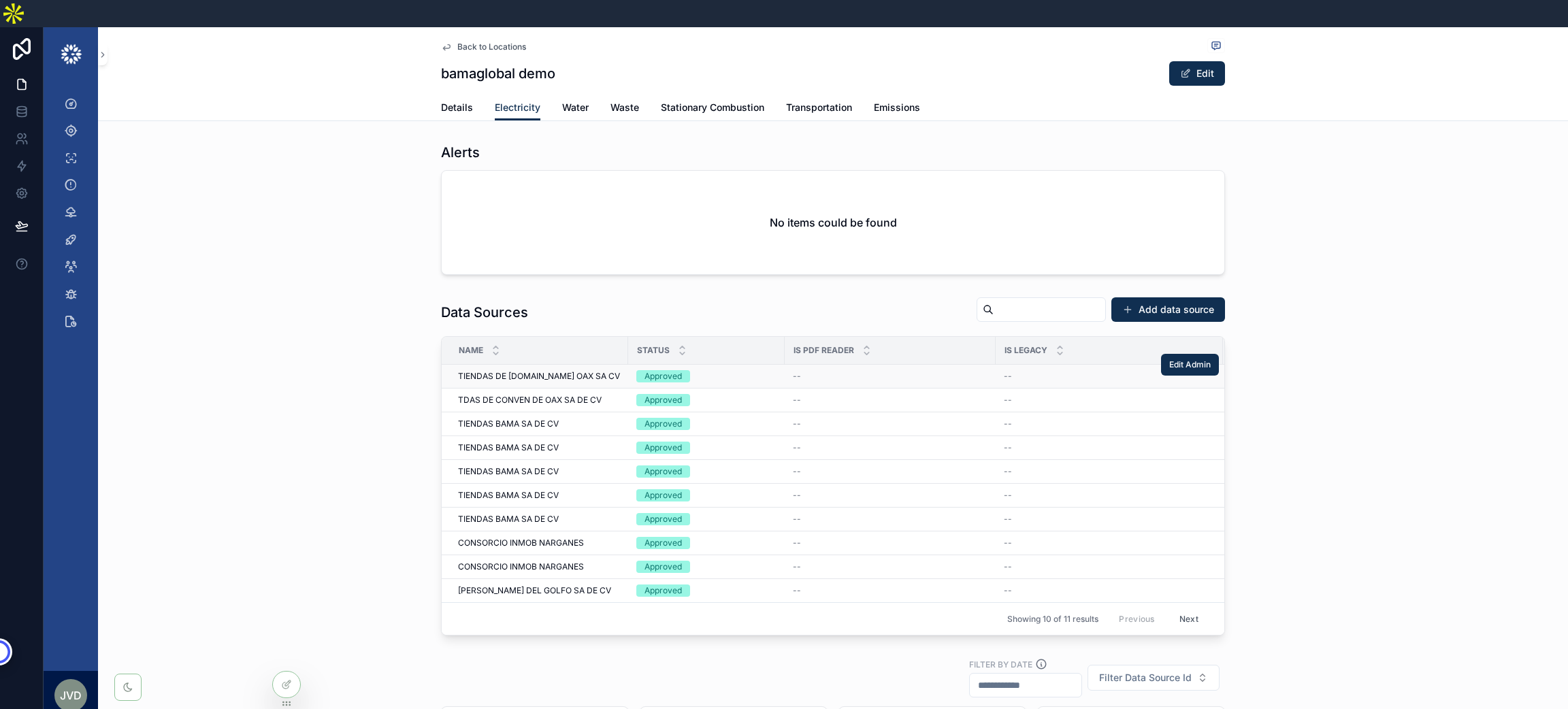
drag, startPoint x: 369, startPoint y: 281, endPoint x: 509, endPoint y: 352, distance: 157.0
click at [509, 370] on span "TIENDAS DE [DOMAIN_NAME] OAX SA CV" at bounding box center [539, 376] width 162 height 11
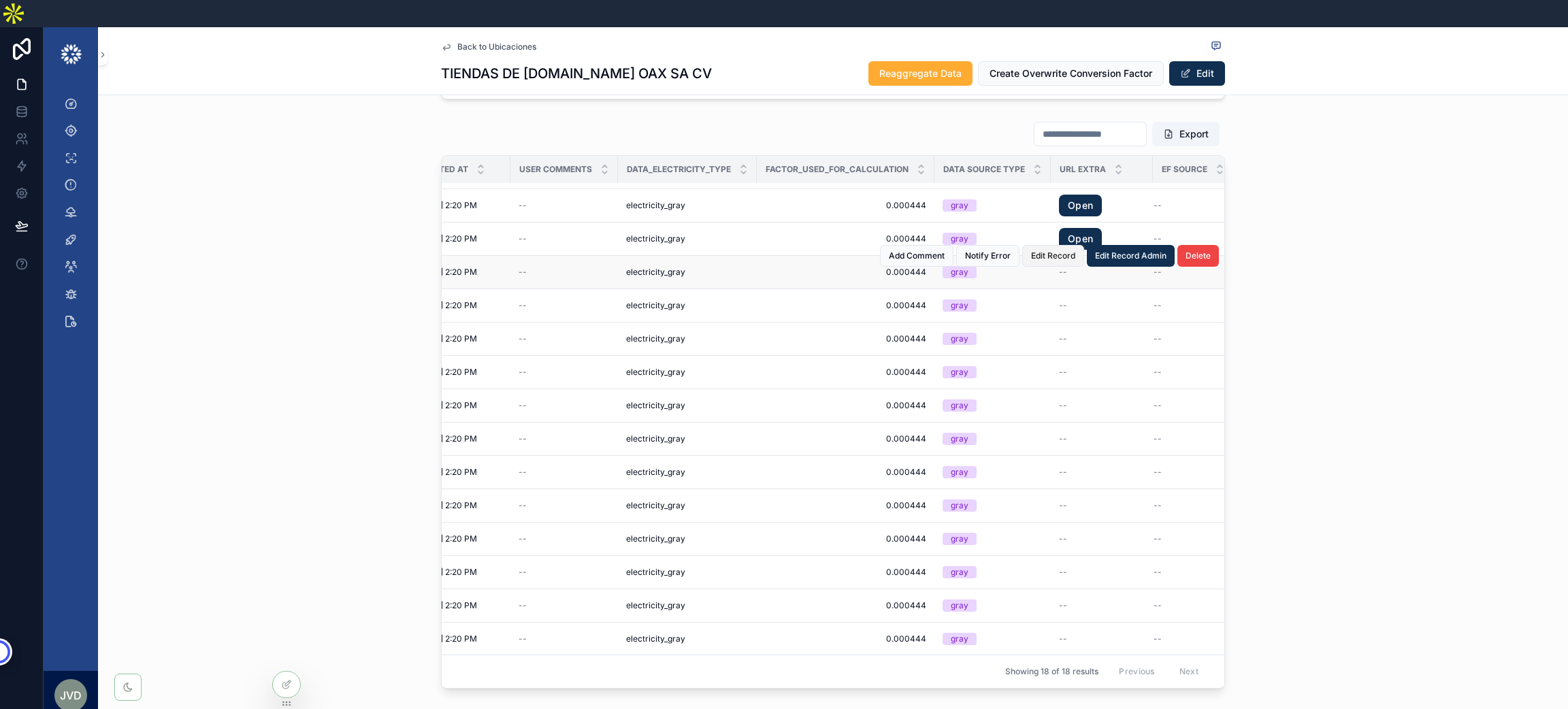
scroll to position [0, 2116]
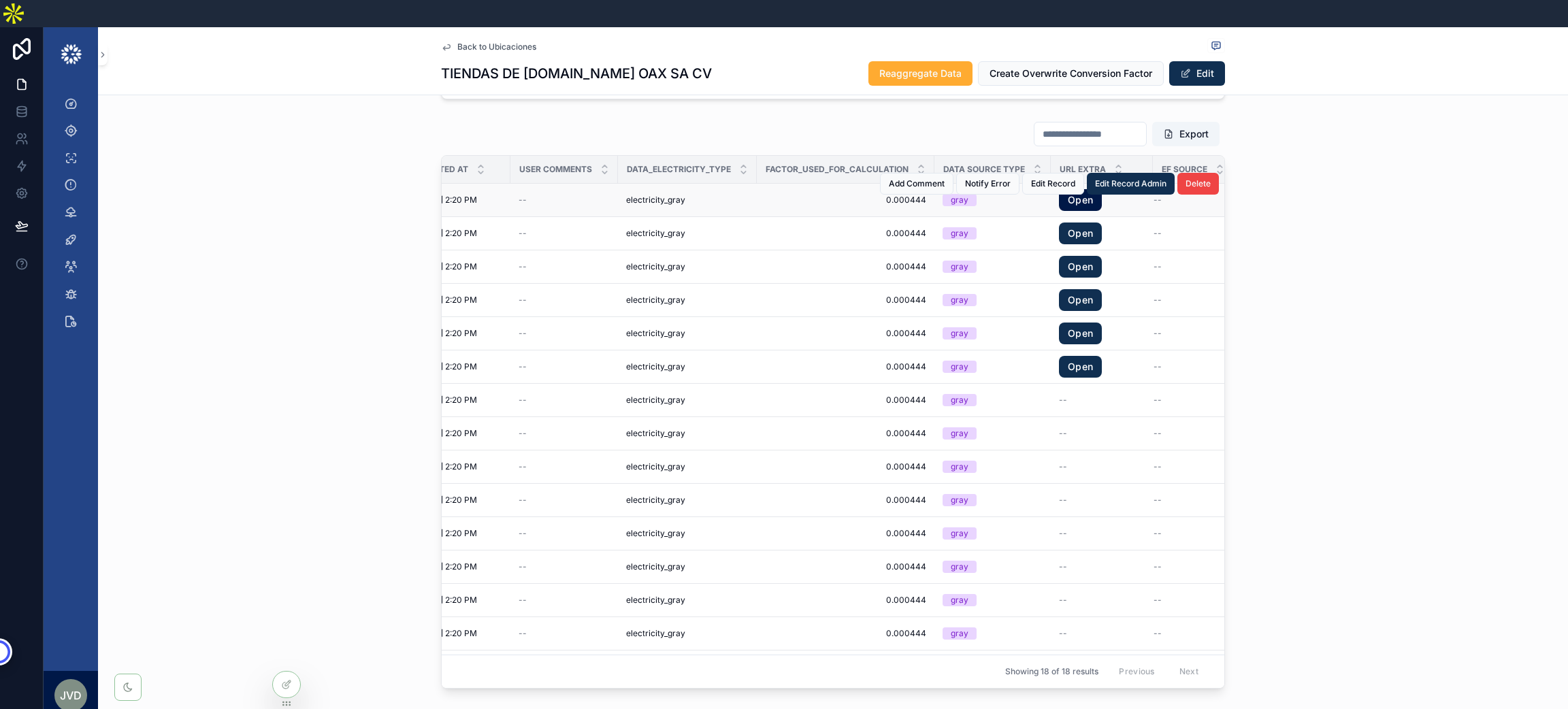
click at [1059, 189] on link "Open" at bounding box center [1080, 199] width 43 height 22
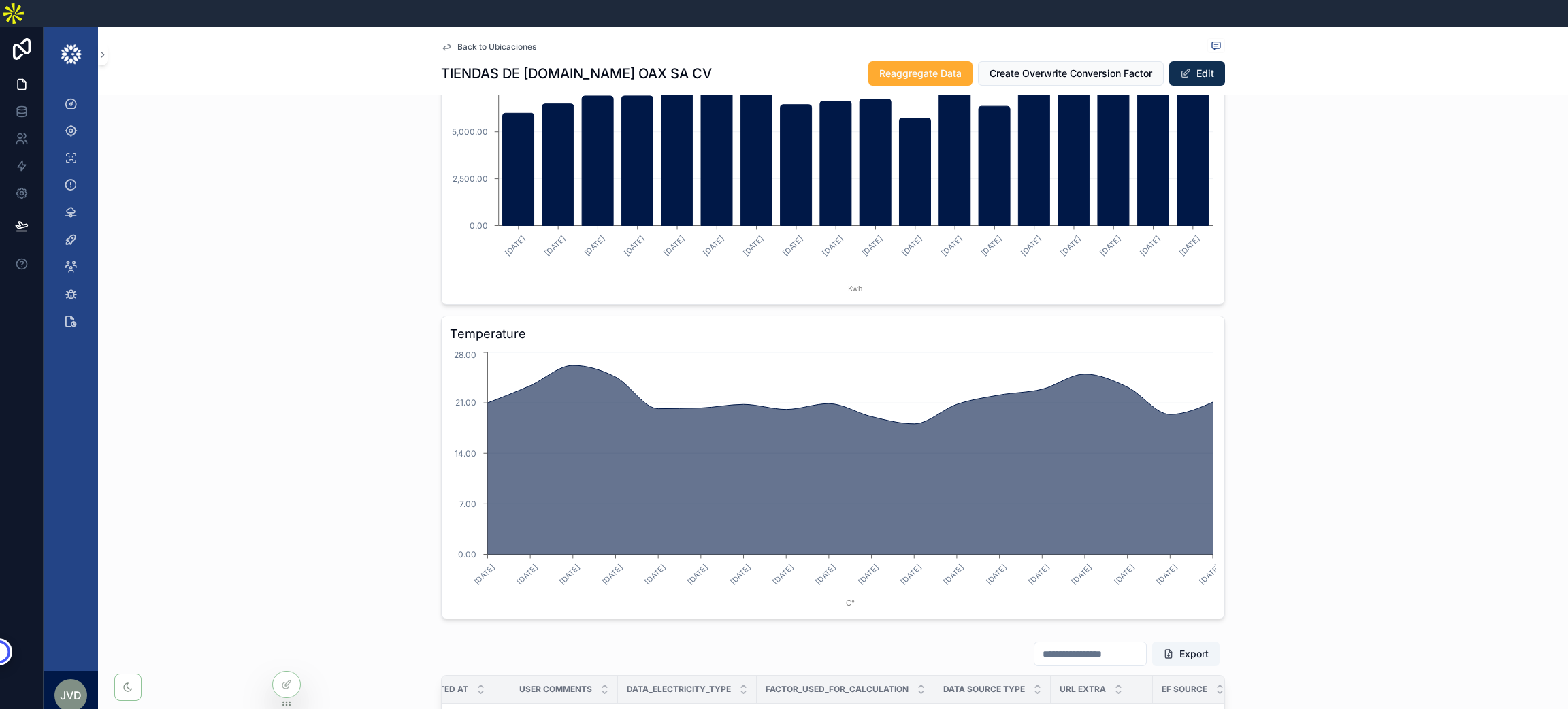
scroll to position [2152, 0]
